Goal: Task Accomplishment & Management: Complete application form

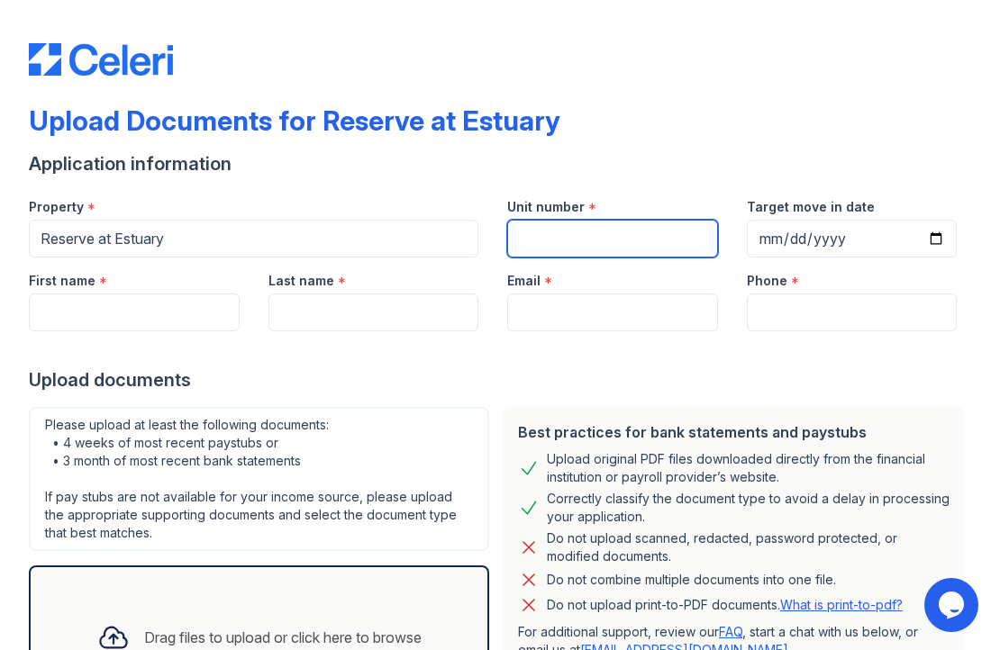
click at [515, 232] on input "Unit number" at bounding box center [612, 239] width 211 height 38
type input "4441"
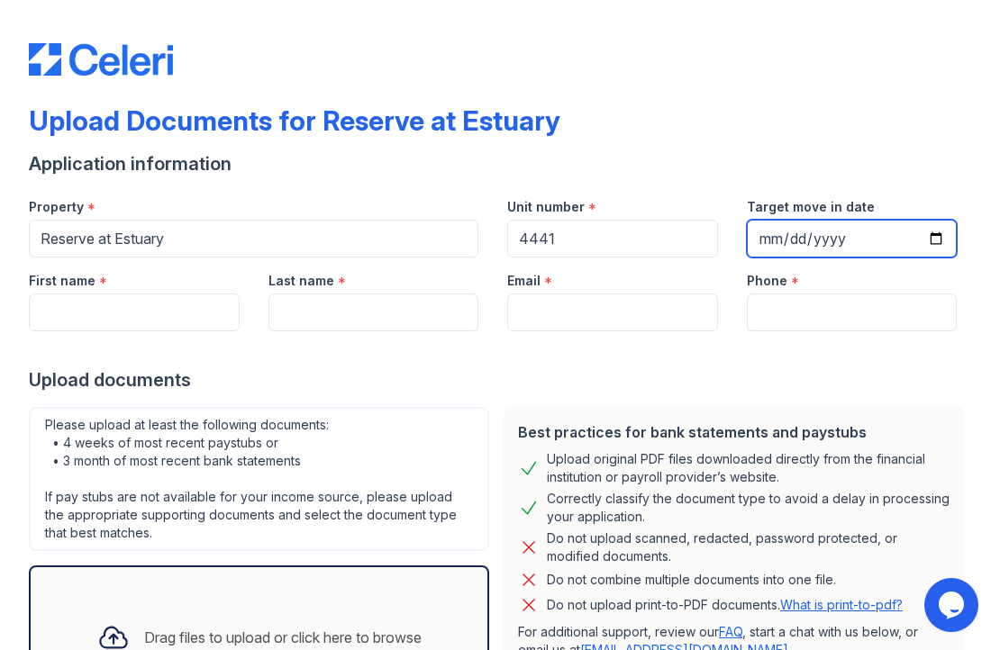
click at [809, 231] on input "Target move in date" at bounding box center [852, 239] width 211 height 38
type input "0200-09-15"
type input "0025-09-15"
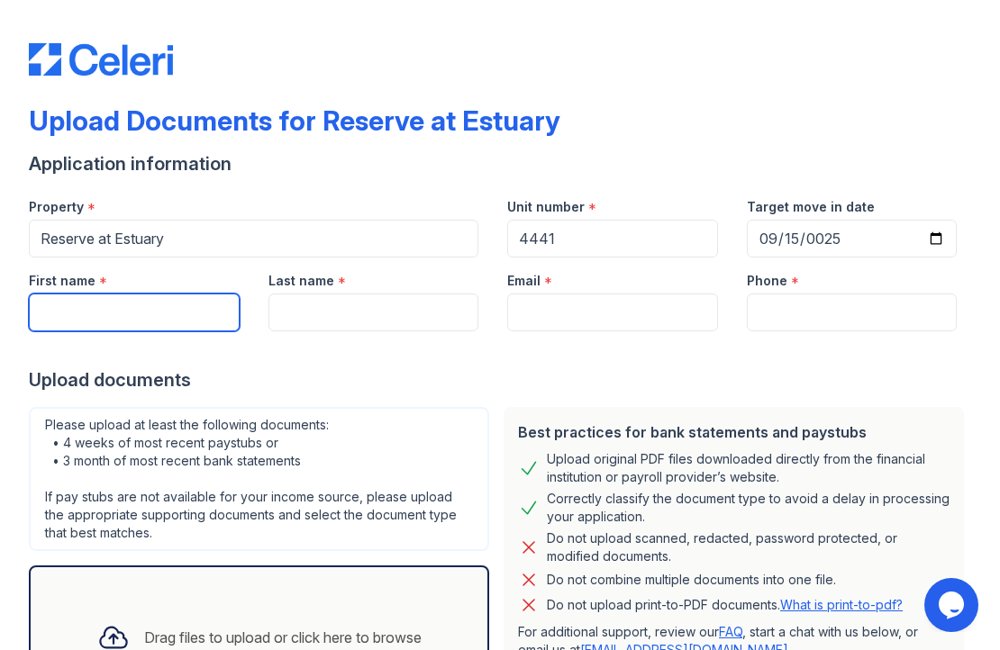
click at [129, 315] on input "First name" at bounding box center [134, 313] width 211 height 38
type input "[PERSON_NAME]"
type input "[EMAIL_ADDRESS][DOMAIN_NAME]"
type input "7324030032"
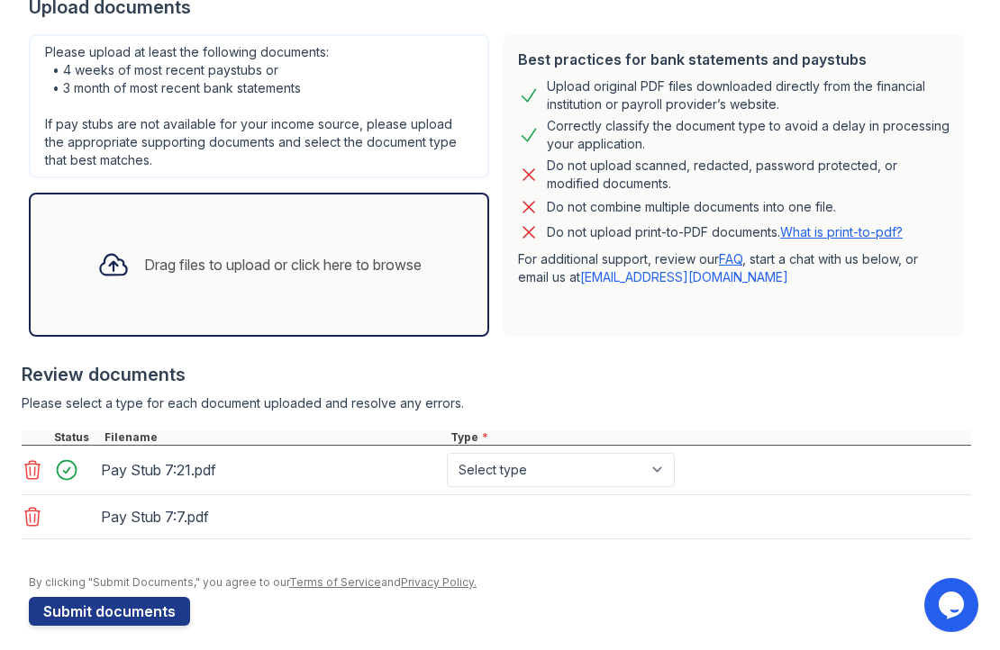
scroll to position [385, 0]
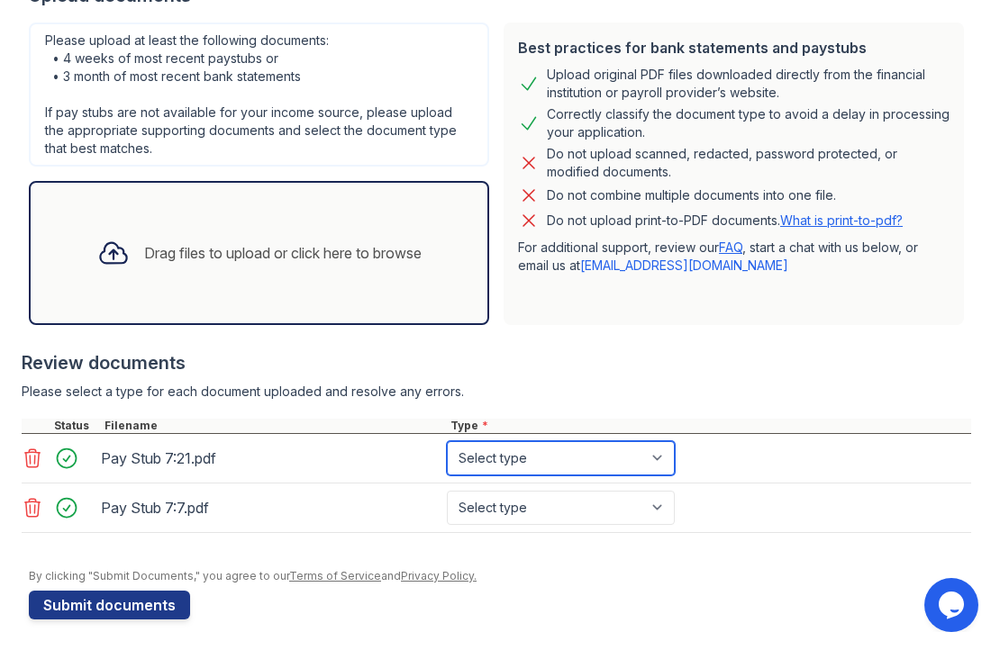
click at [495, 459] on select "Select type Paystub Bank Statement Offer Letter Tax Documents Benefit Award Let…" at bounding box center [561, 458] width 228 height 34
select select "paystub"
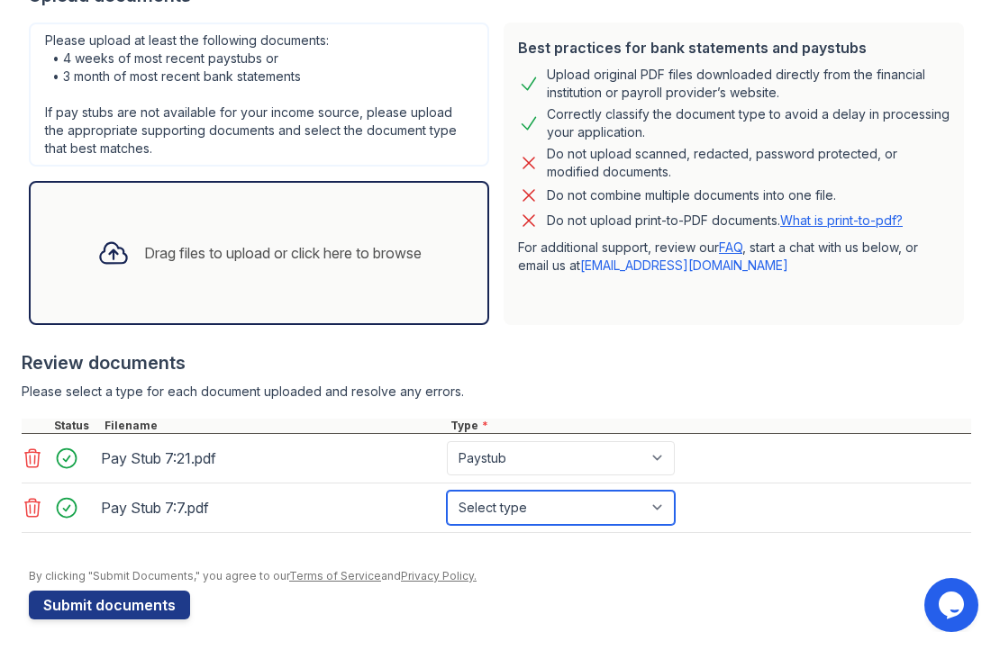
click at [512, 504] on select "Select type Paystub Bank Statement Offer Letter Tax Documents Benefit Award Let…" at bounding box center [561, 508] width 228 height 34
select select "paystub"
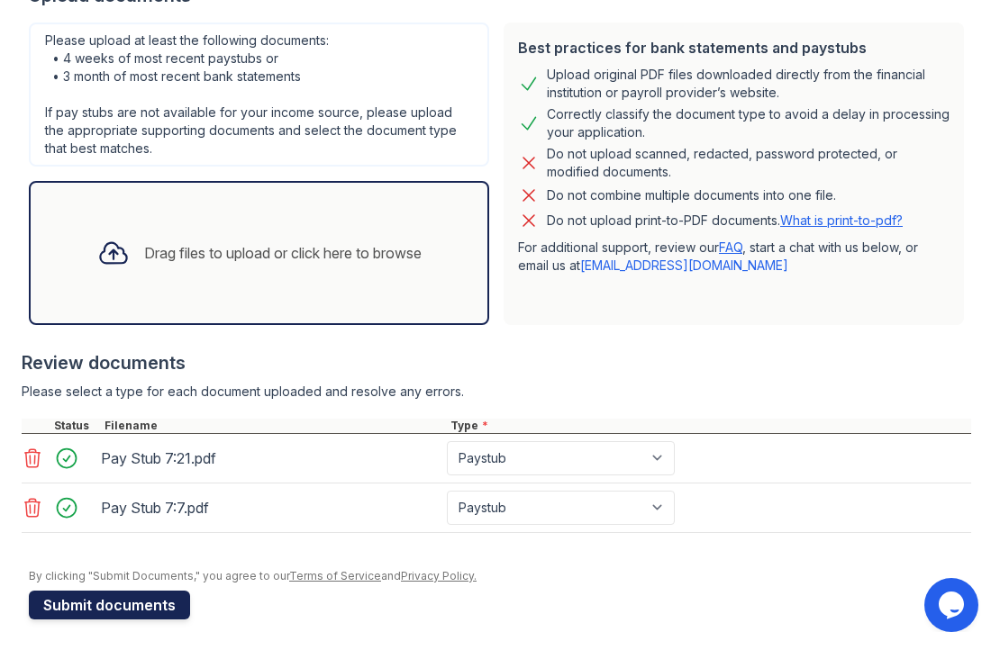
click at [138, 608] on button "Submit documents" at bounding box center [109, 605] width 161 height 29
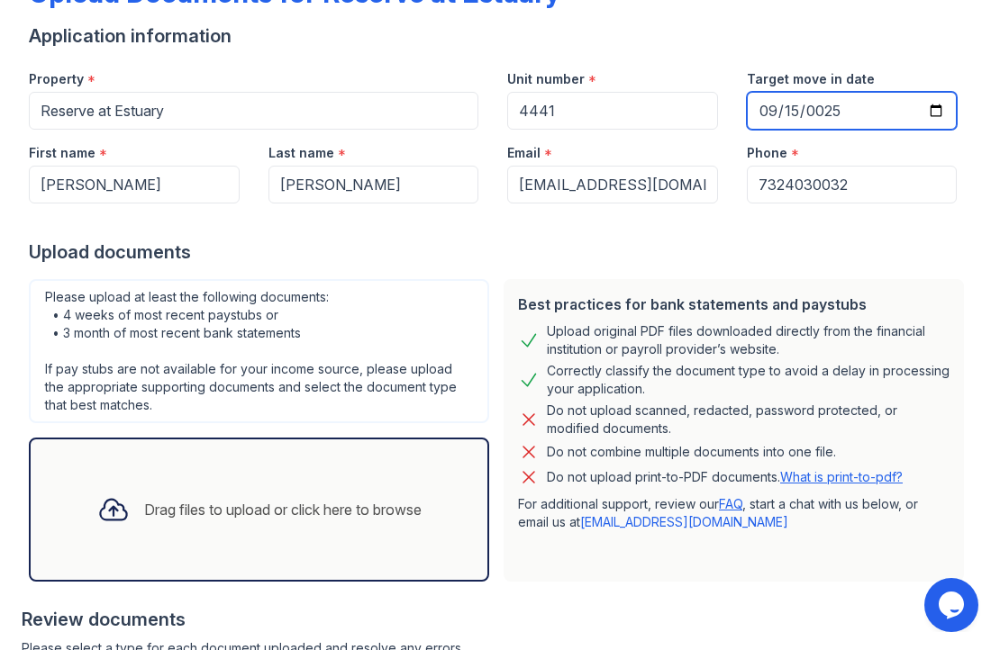
scroll to position [119, 0]
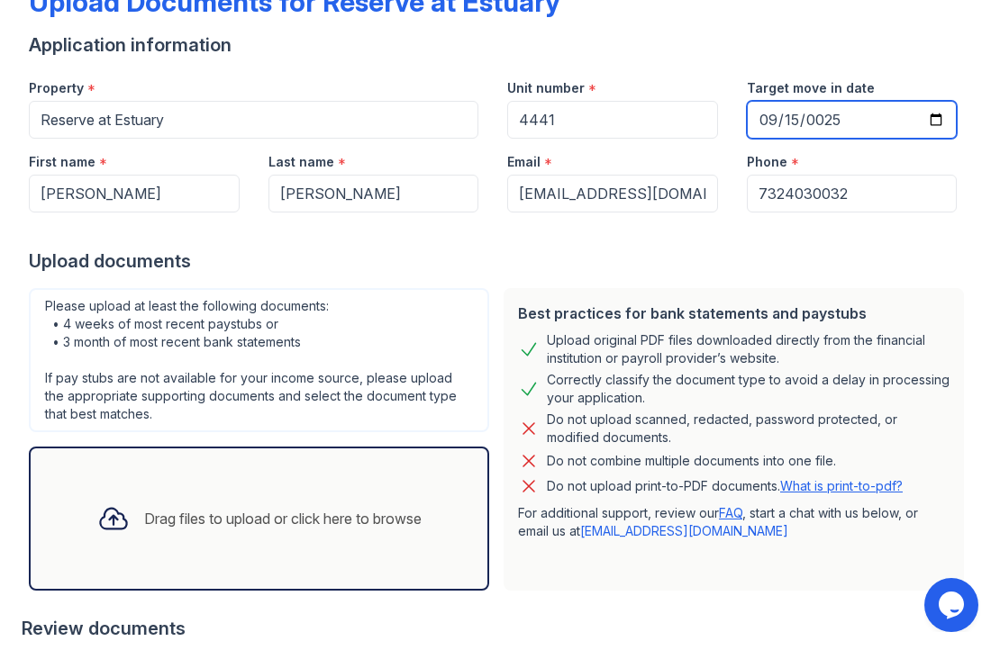
click at [828, 120] on input "0025-09-15" at bounding box center [852, 120] width 211 height 38
type input "[DATE]"
click at [723, 240] on div at bounding box center [500, 231] width 942 height 36
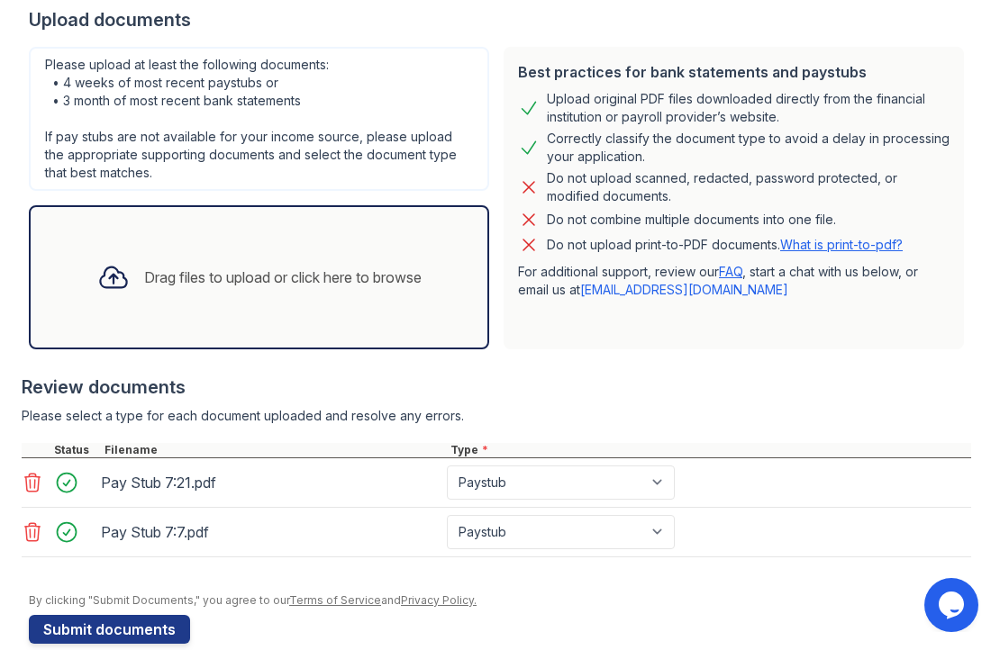
scroll to position [390, 0]
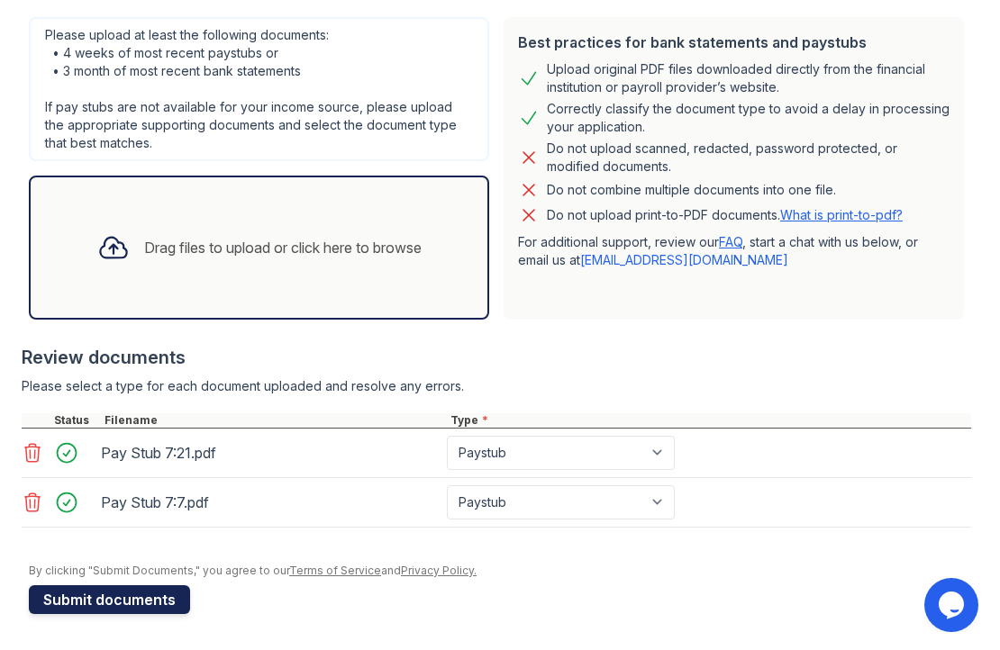
click at [103, 601] on button "Submit documents" at bounding box center [109, 599] width 161 height 29
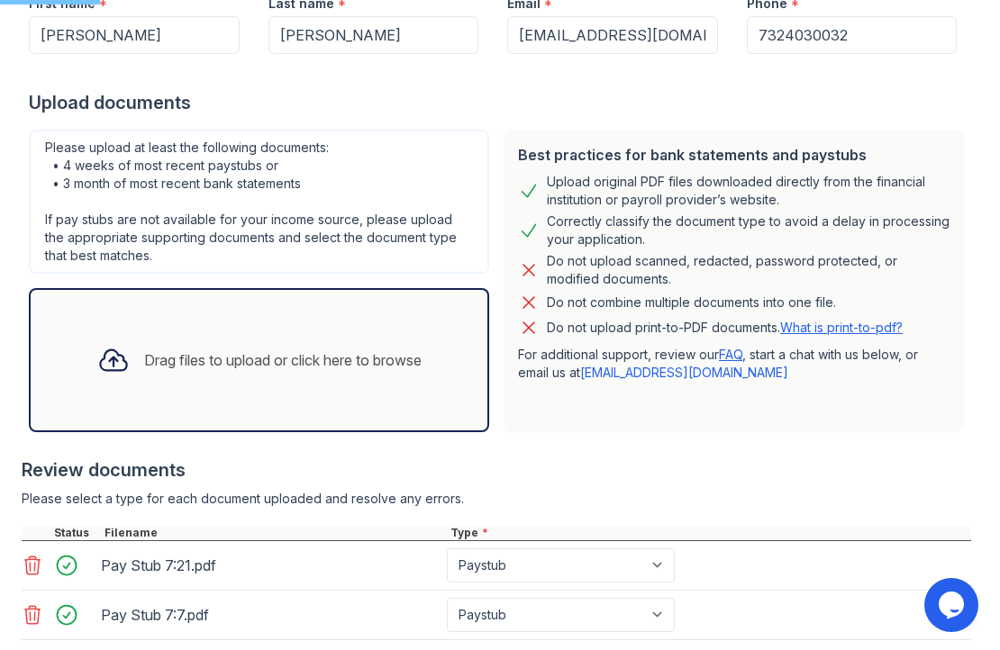
scroll to position [140, 0]
